Goal: Task Accomplishment & Management: Manage account settings

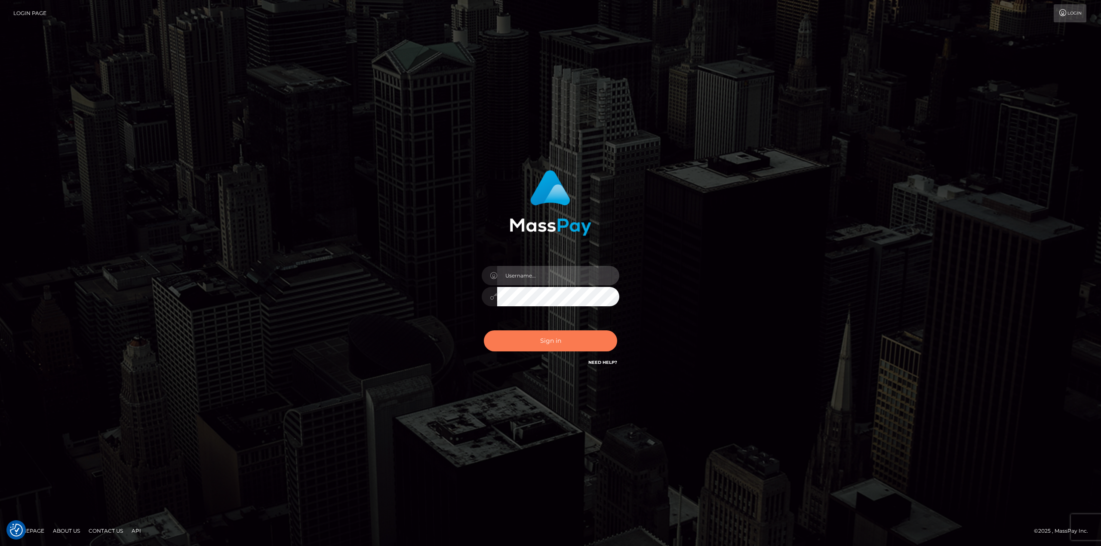
type input "javier.molina"
click at [559, 337] on button "Sign in" at bounding box center [550, 341] width 133 height 21
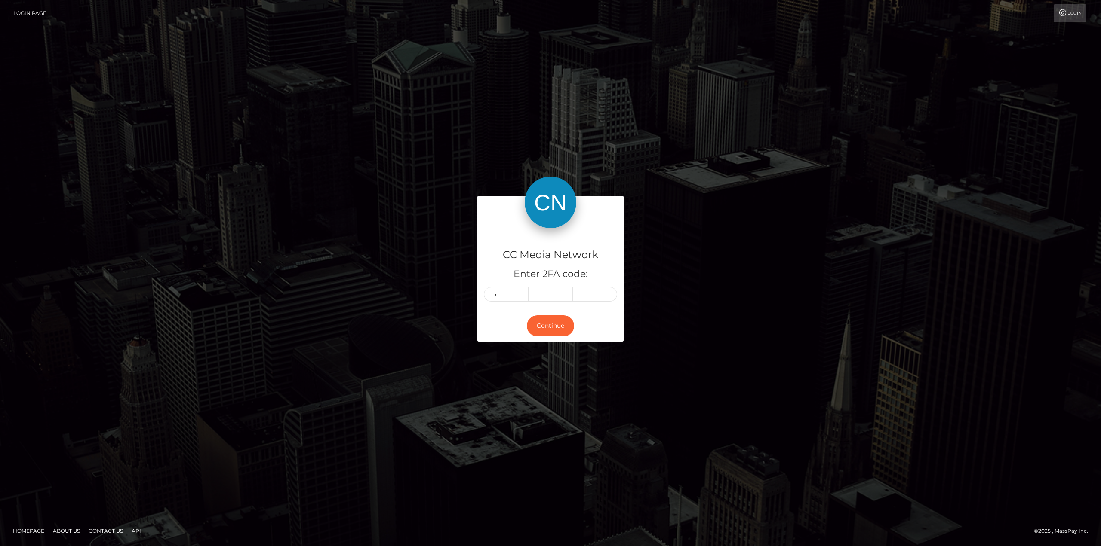
type input "2"
type input "1"
type input "4"
type input "7"
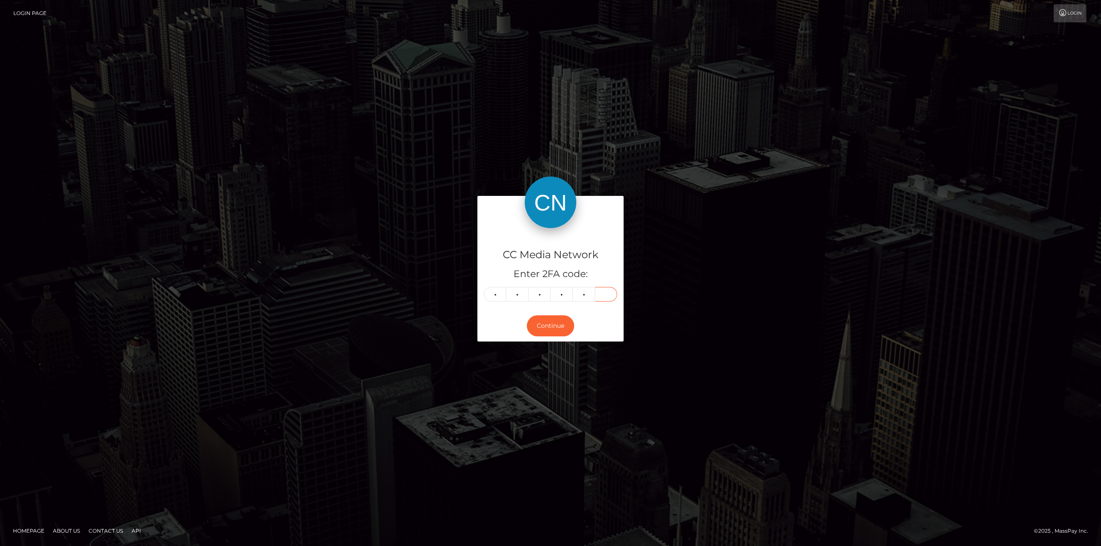
type input "5"
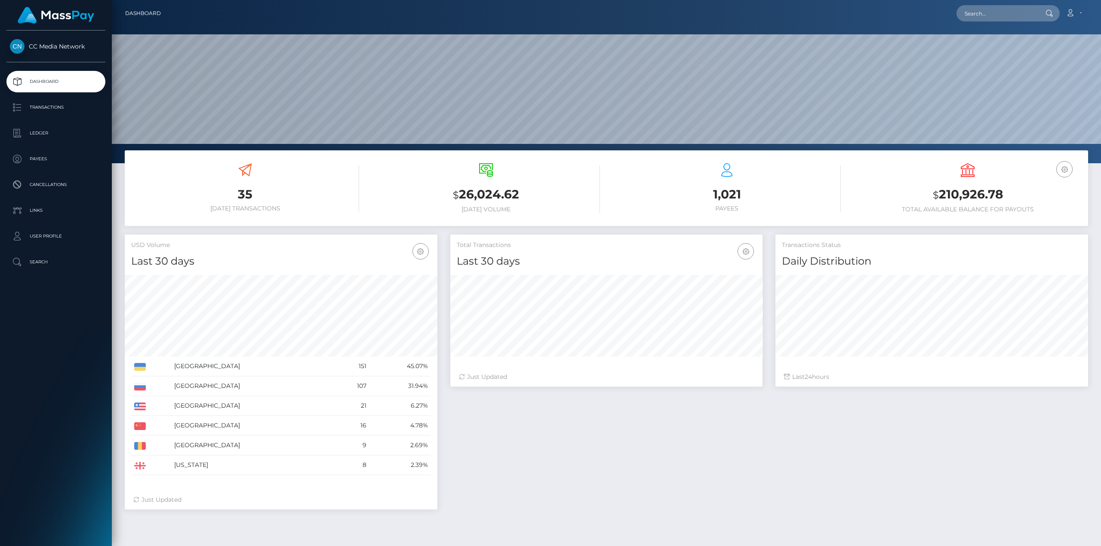
scroll to position [152, 312]
click at [43, 133] on p "Ledger" at bounding box center [56, 133] width 92 height 13
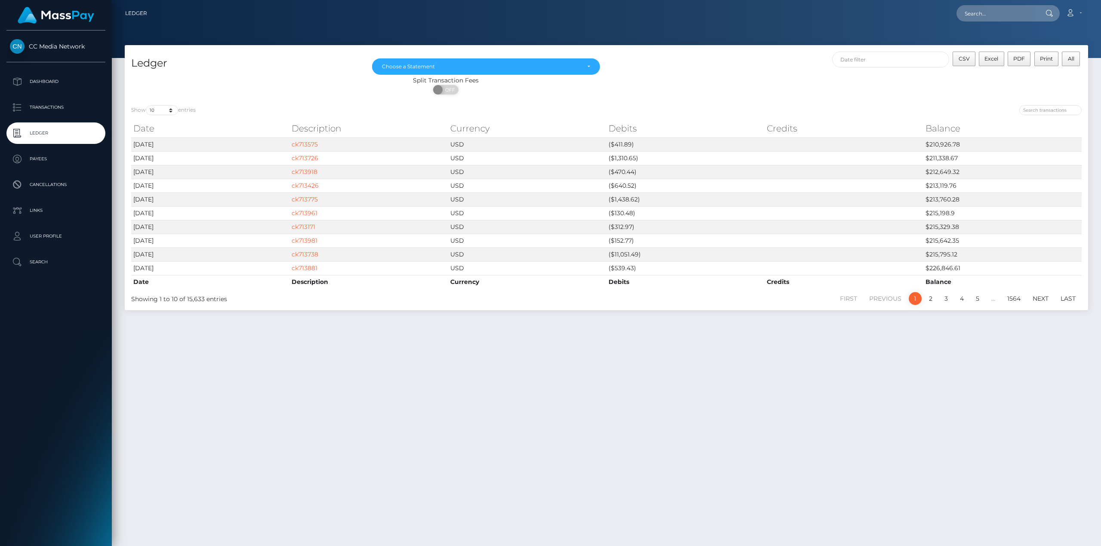
click at [179, 113] on label "Show 10 25 50 100 250 entries" at bounding box center [163, 110] width 64 height 10
click at [178, 113] on select "10 25 50 100 250" at bounding box center [162, 110] width 32 height 10
click at [170, 113] on select "10 25 50 100 250" at bounding box center [162, 110] width 32 height 10
select select "250"
click at [147, 105] on select "10 25 50 100 250" at bounding box center [162, 110] width 32 height 10
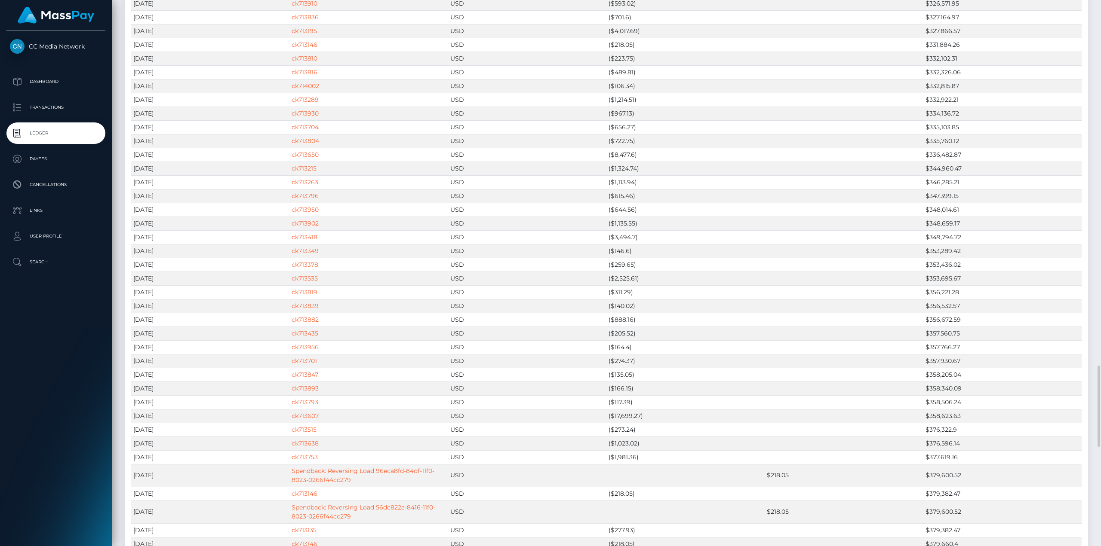
scroll to position [1677, 0]
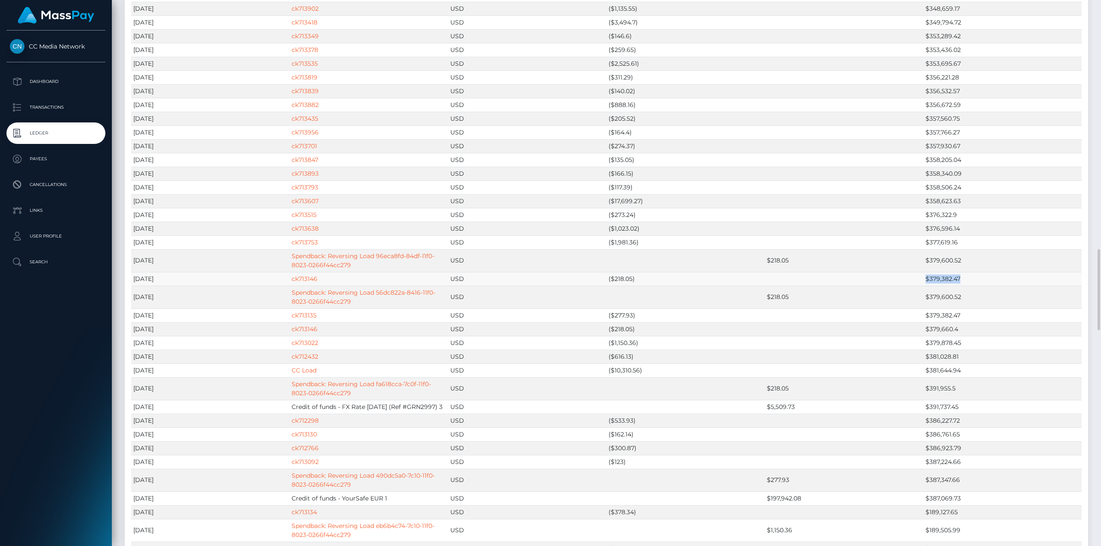
drag, startPoint x: 921, startPoint y: 261, endPoint x: 972, endPoint y: 258, distance: 51.6
click at [972, 272] on tr "[DATE] ck713146 USD ($218.05) $379,382.47" at bounding box center [606, 279] width 950 height 14
